Goal: Task Accomplishment & Management: Manage account settings

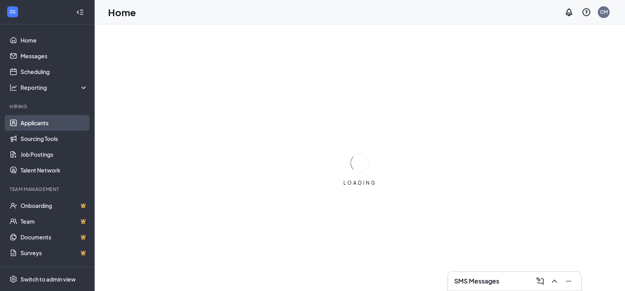
click at [30, 117] on link "Applicants" at bounding box center [54, 123] width 67 height 16
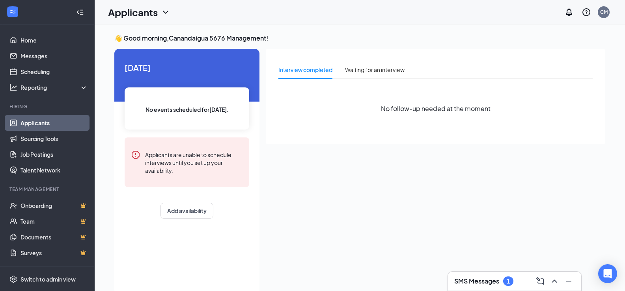
click at [505, 282] on div "1" at bounding box center [508, 281] width 10 height 9
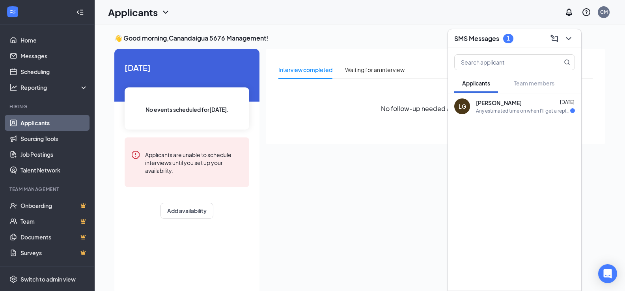
click at [378, 178] on div "Interview completed Waiting for an interview No follow-up needed at the moment" at bounding box center [436, 169] width 340 height 241
click at [30, 125] on link "Applicants" at bounding box center [54, 123] width 67 height 16
click at [391, 158] on div "Interview completed Waiting for an interview No follow-up needed at the moment" at bounding box center [436, 169] width 340 height 241
drag, startPoint x: 292, startPoint y: 72, endPoint x: 379, endPoint y: 44, distance: 91.0
click at [292, 72] on div "Interview completed" at bounding box center [305, 69] width 54 height 9
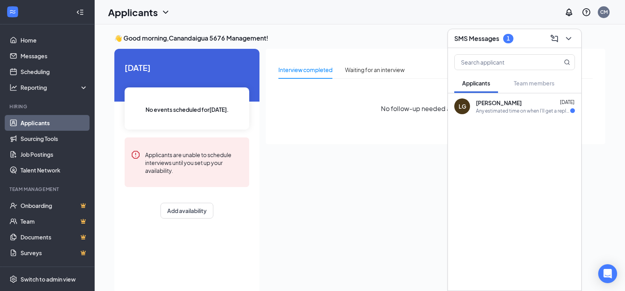
click at [168, 9] on icon "ChevronDown" at bounding box center [165, 11] width 9 height 9
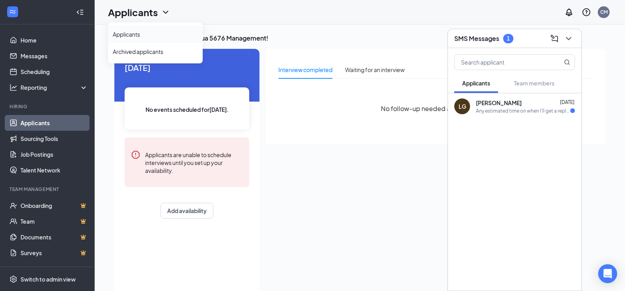
click at [134, 36] on link "Applicants" at bounding box center [155, 34] width 85 height 8
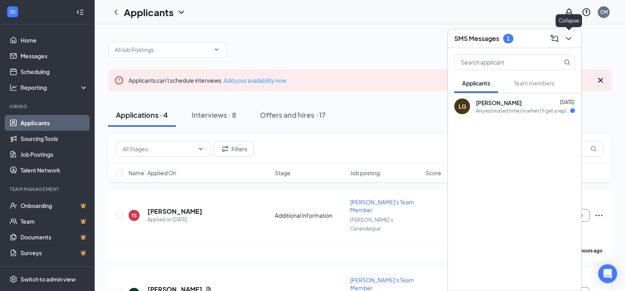
click at [569, 38] on icon "ChevronDown" at bounding box center [568, 38] width 5 height 3
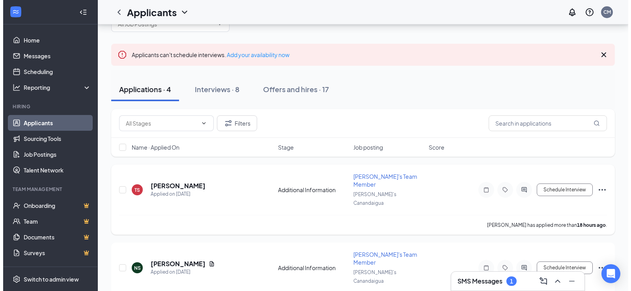
scroll to position [39, 0]
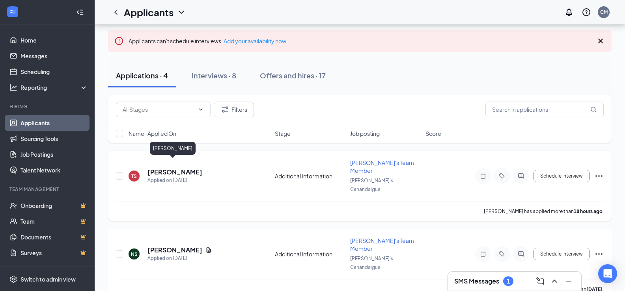
click at [174, 168] on h5 "[PERSON_NAME]" at bounding box center [174, 172] width 55 height 9
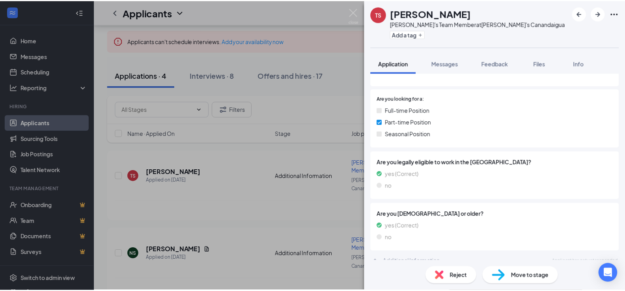
scroll to position [108, 0]
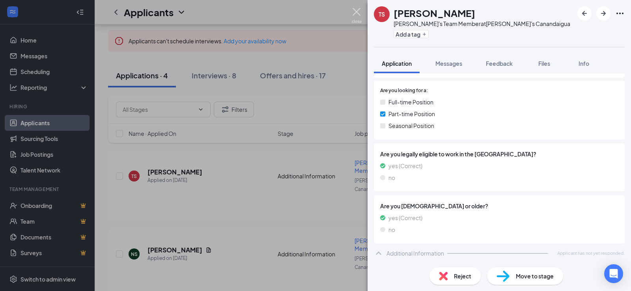
click at [357, 11] on img at bounding box center [357, 15] width 10 height 15
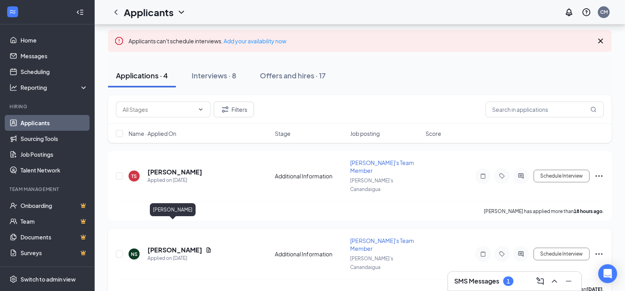
click at [159, 246] on h5 "[PERSON_NAME]" at bounding box center [174, 250] width 55 height 9
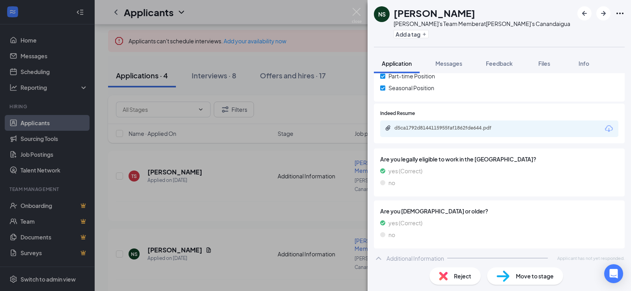
scroll to position [151, 0]
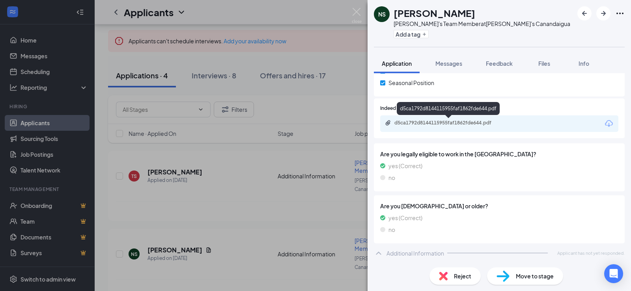
click at [443, 126] on div "d5ca1792d8144115955faf1862fde644.pdf" at bounding box center [449, 123] width 110 height 6
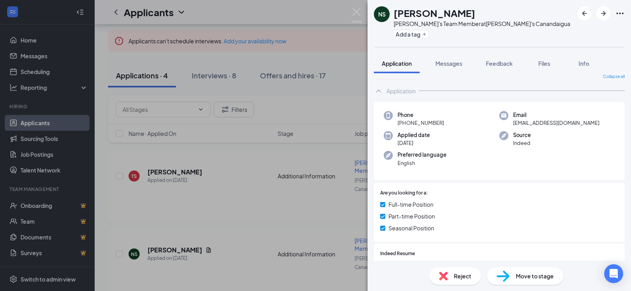
scroll to position [0, 0]
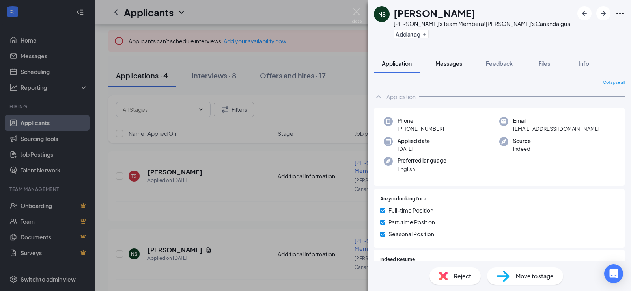
click at [451, 62] on span "Messages" at bounding box center [448, 63] width 27 height 7
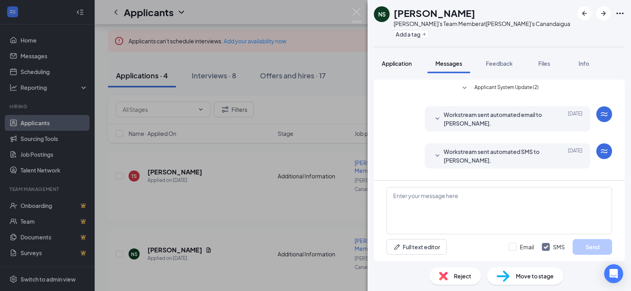
click at [387, 67] on button "Application" at bounding box center [397, 64] width 46 height 20
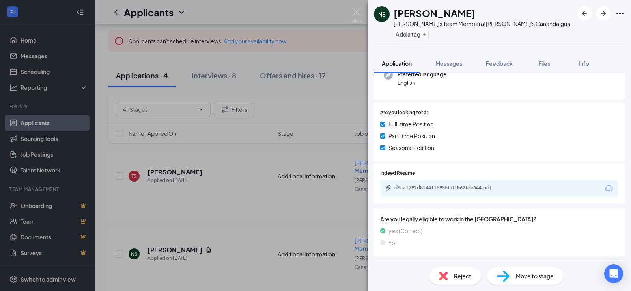
scroll to position [151, 0]
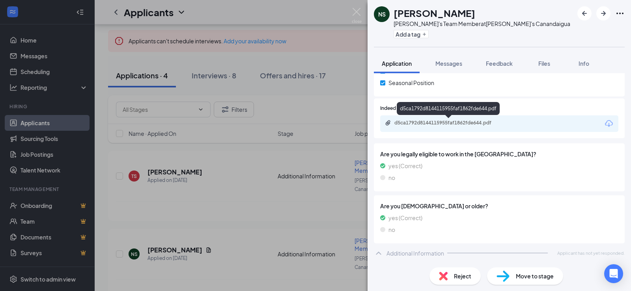
click at [422, 124] on div "d5ca1792d8144115955faf1862fde644.pdf" at bounding box center [449, 123] width 110 height 6
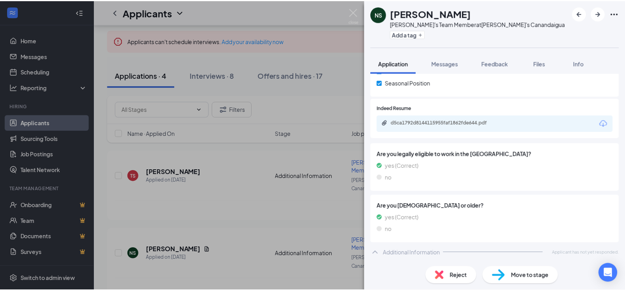
scroll to position [148, 0]
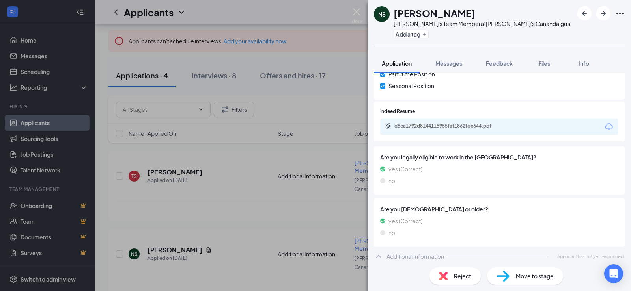
click at [356, 7] on div "NS [PERSON_NAME]'s Team Member at [PERSON_NAME]'s Canandaigua Add a tag Applica…" at bounding box center [315, 145] width 631 height 291
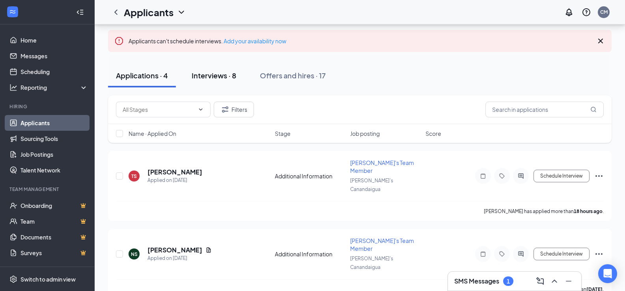
click at [222, 76] on div "Interviews · 8" at bounding box center [214, 76] width 45 height 10
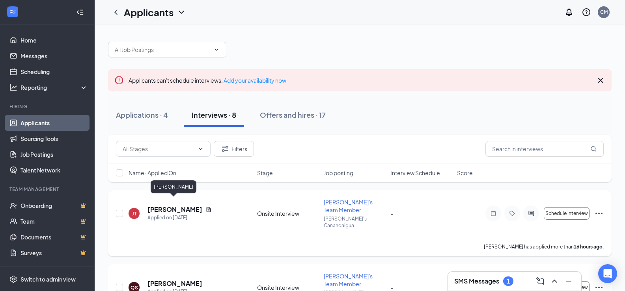
click at [166, 205] on h5 "[PERSON_NAME]" at bounding box center [174, 209] width 55 height 9
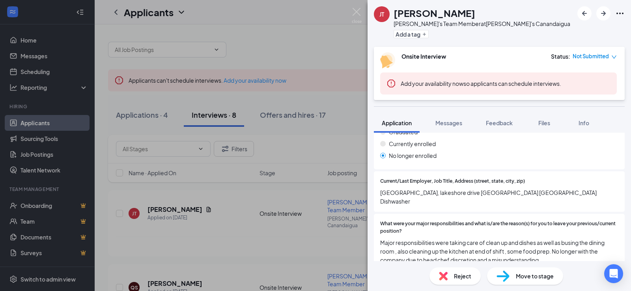
scroll to position [400, 0]
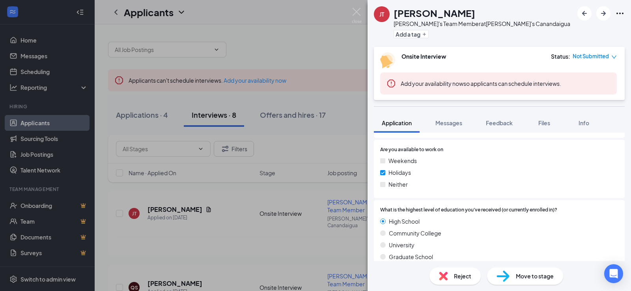
click at [449, 280] on div "Reject" at bounding box center [454, 276] width 51 height 17
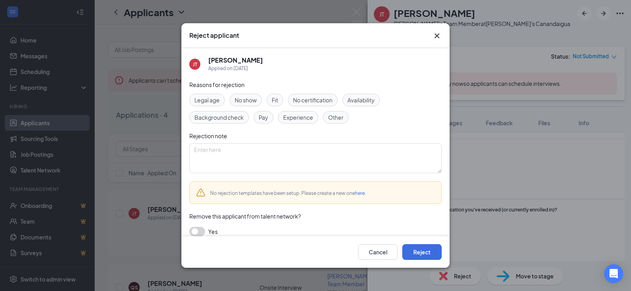
click at [364, 104] on span "Availability" at bounding box center [360, 100] width 27 height 9
click at [426, 254] on button "Reject" at bounding box center [421, 253] width 39 height 16
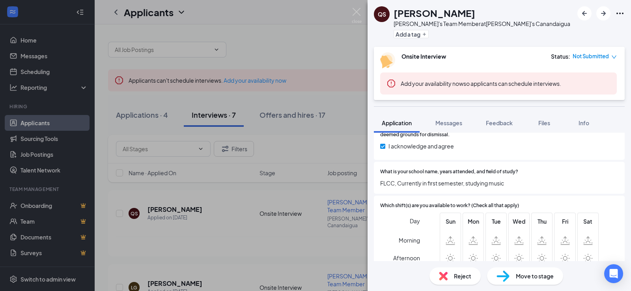
scroll to position [748, 0]
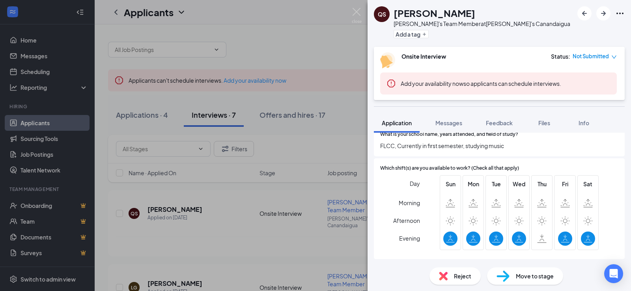
click at [451, 275] on div "Reject" at bounding box center [454, 276] width 51 height 17
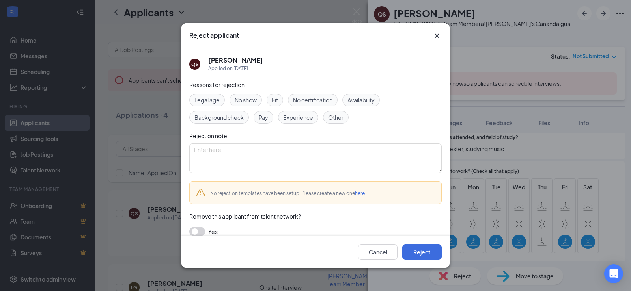
click at [370, 101] on span "Availability" at bounding box center [360, 100] width 27 height 9
click at [415, 252] on button "Reject" at bounding box center [421, 253] width 39 height 16
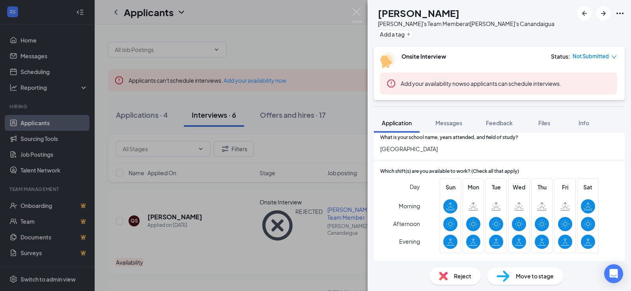
scroll to position [765, 0]
